Goal: Transaction & Acquisition: Subscribe to service/newsletter

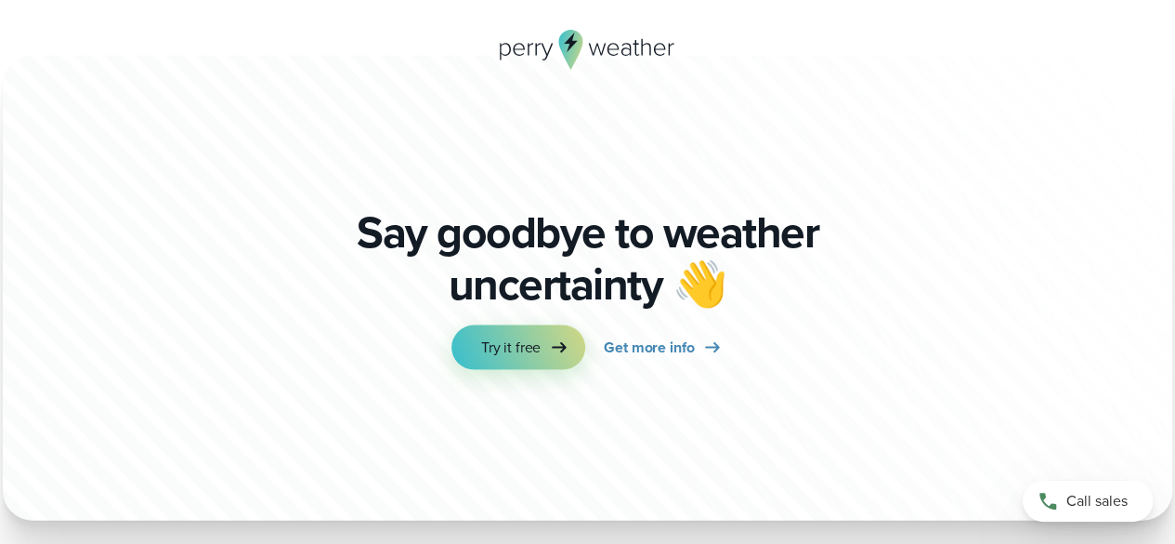
scroll to position [5355, 0]
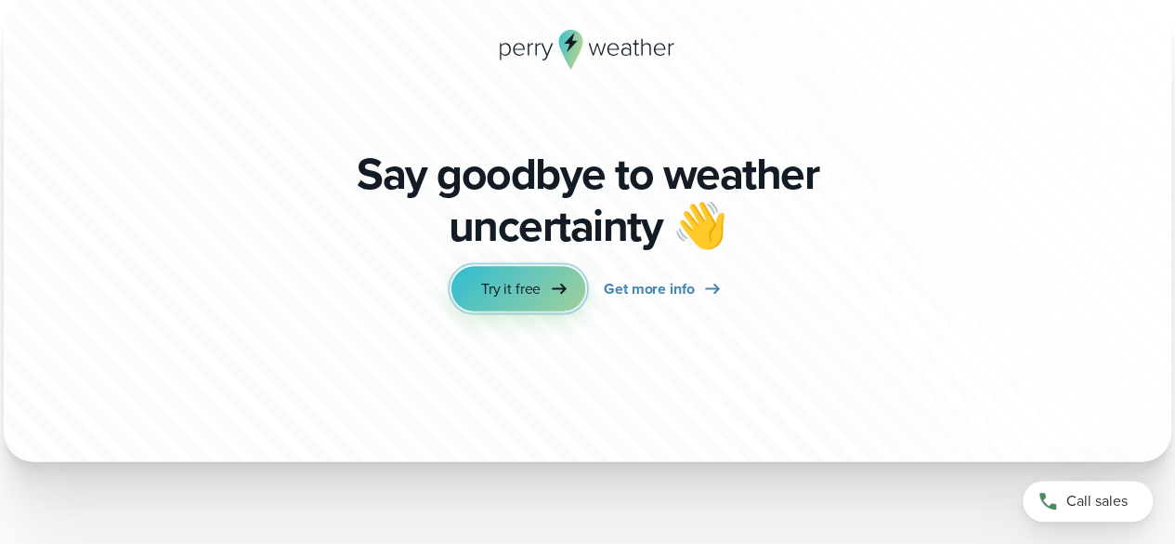
click at [545, 280] on link "Try it free" at bounding box center [519, 289] width 134 height 45
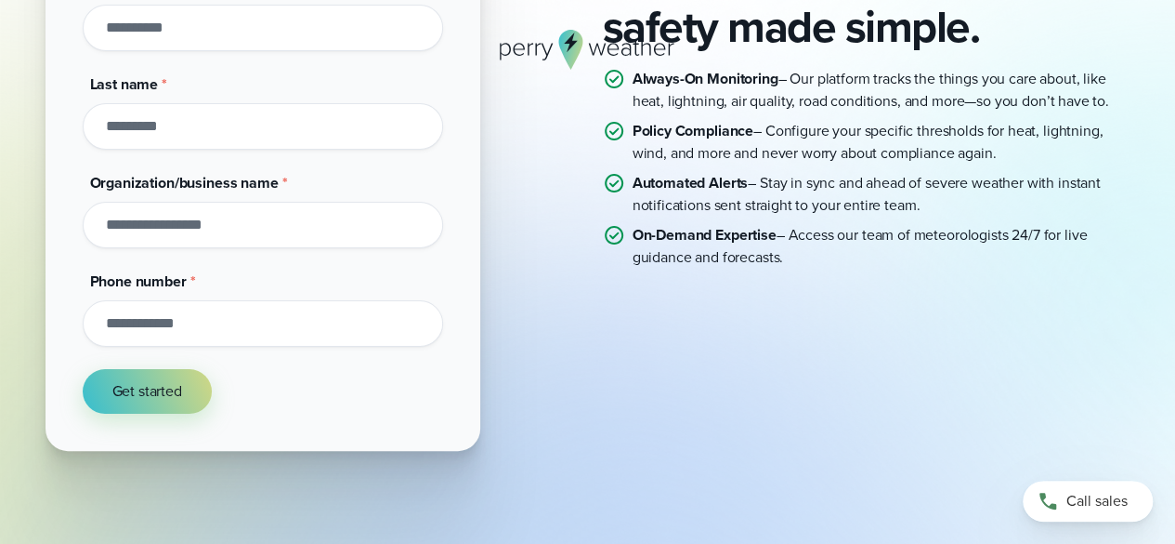
scroll to position [483, 0]
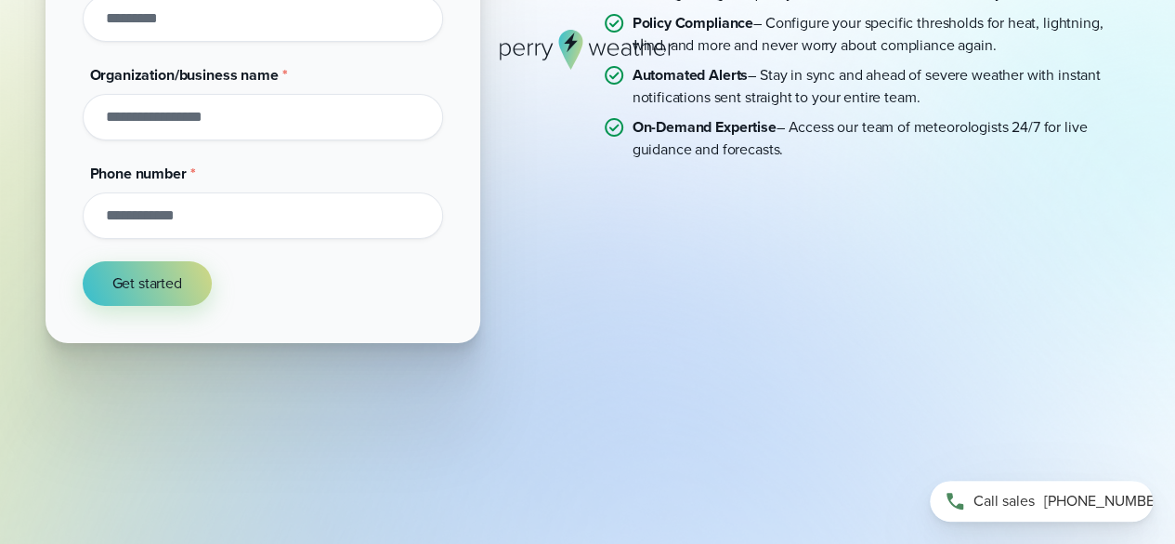
click at [1067, 504] on span "[PHONE_NUMBER]" at bounding box center [1106, 501] width 124 height 22
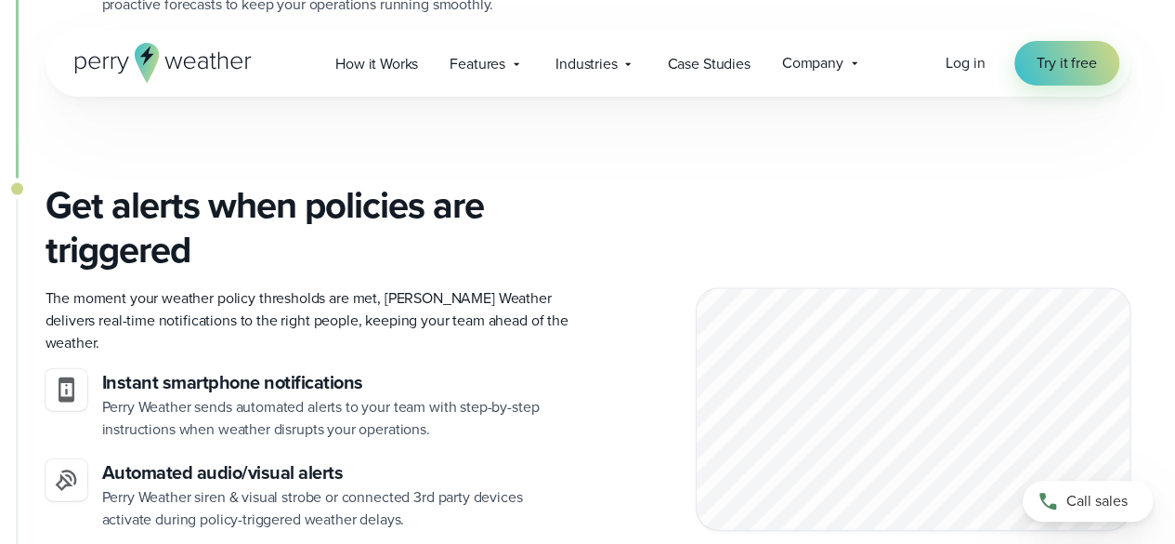
scroll to position [2044, 0]
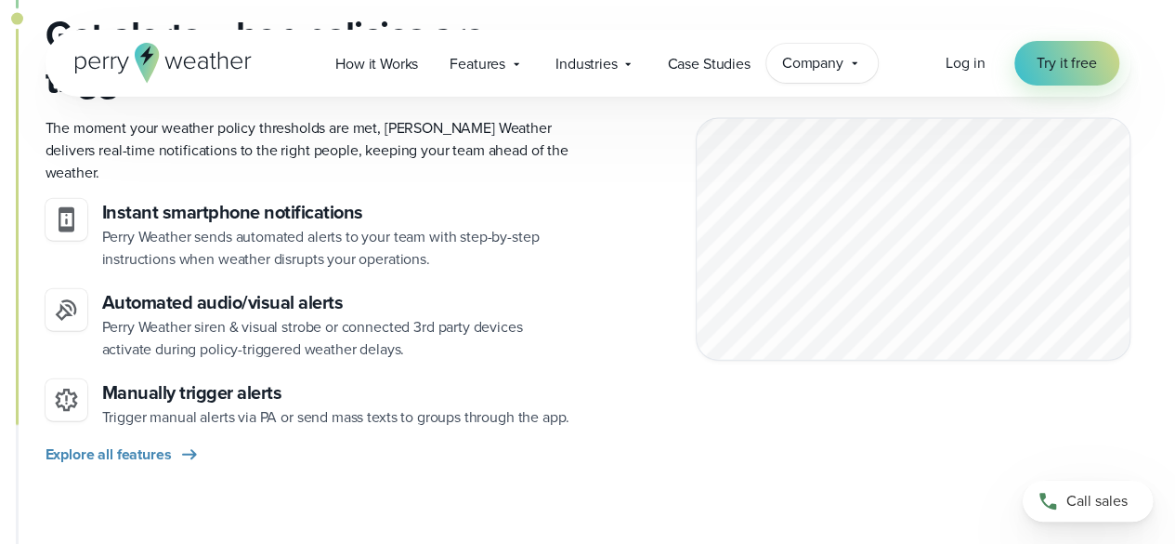
click at [830, 61] on span "Company" at bounding box center [812, 63] width 61 height 22
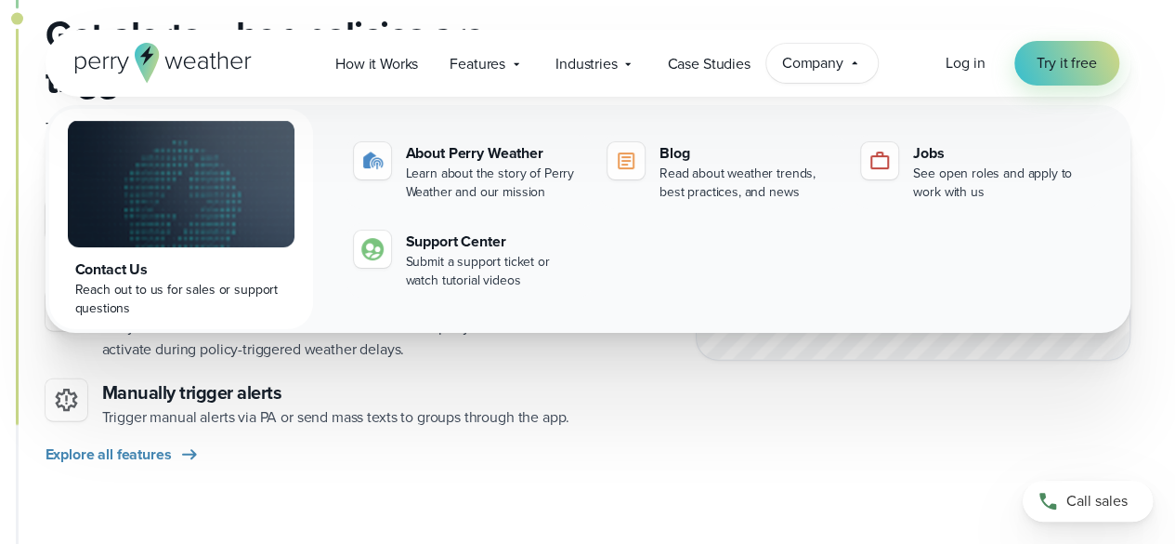
click at [457, 495] on div "Get alerts when policies are triggered The moment your weather policy threshold…" at bounding box center [588, 323] width 1085 height 620
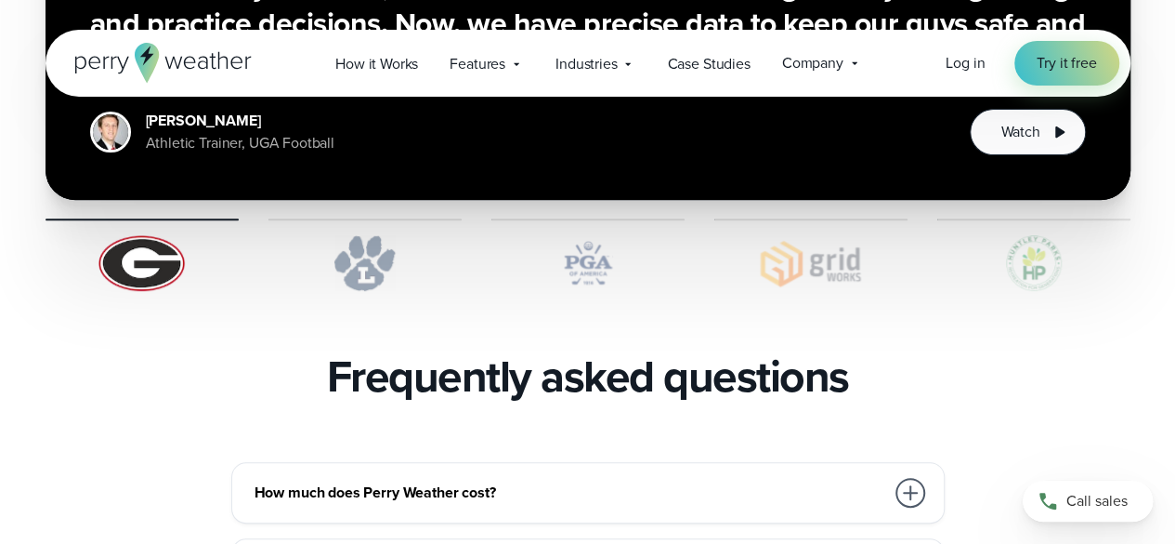
scroll to position [4274, 0]
